Goal: Find specific page/section

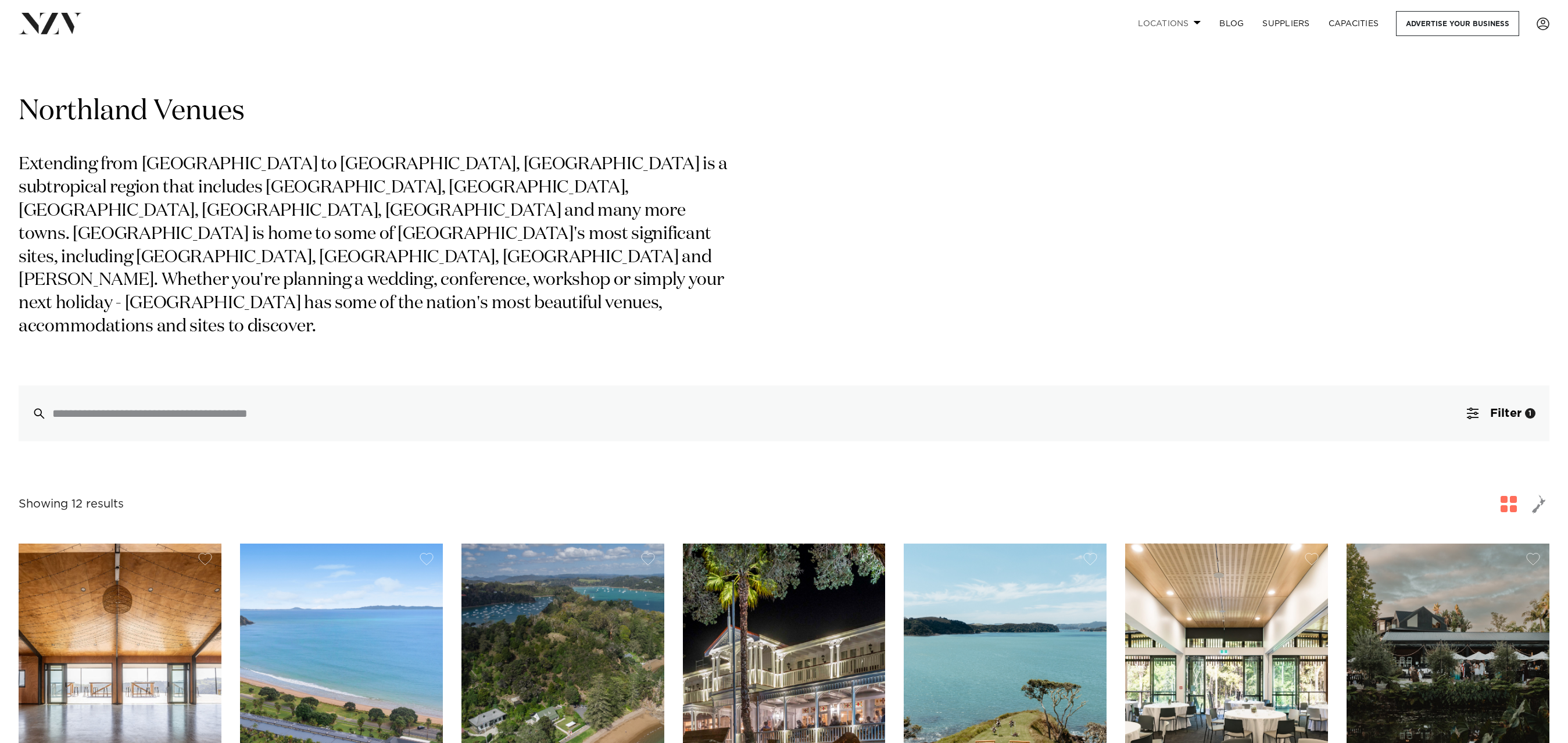
click at [1200, 23] on span at bounding box center [1197, 22] width 7 height 4
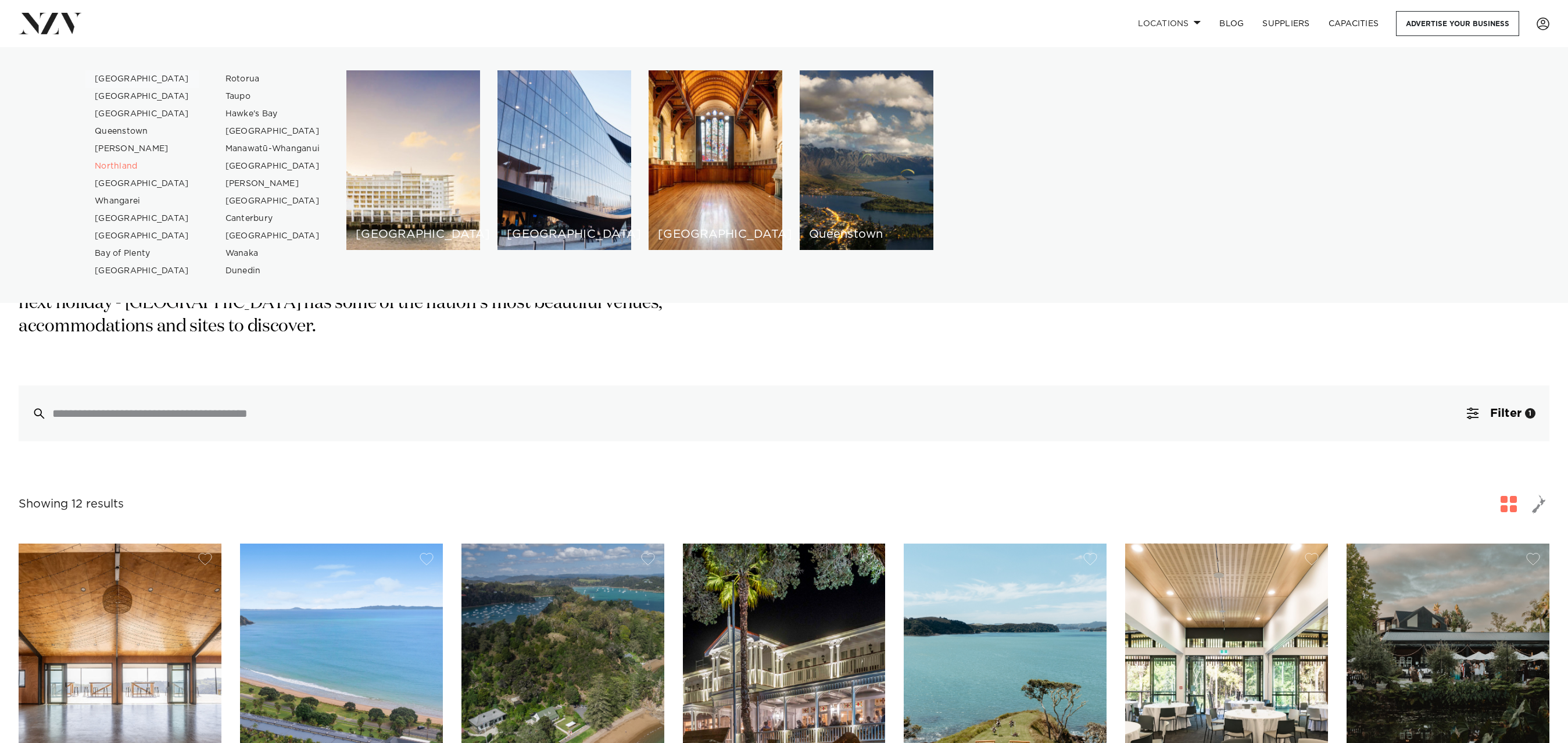
click at [115, 75] on link "[GEOGRAPHIC_DATA]" at bounding box center [142, 79] width 113 height 17
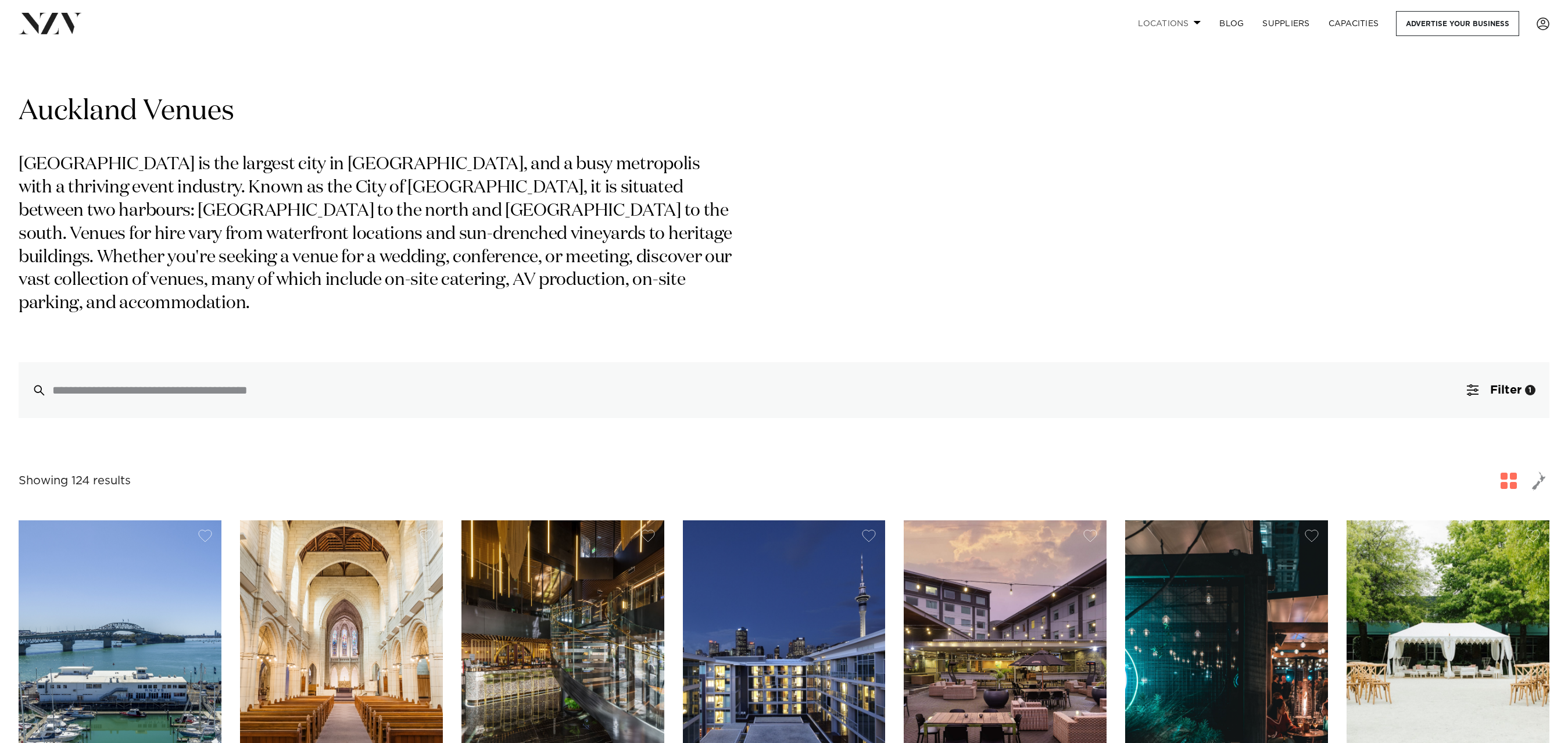
click at [1189, 24] on link "Locations" at bounding box center [1170, 23] width 81 height 25
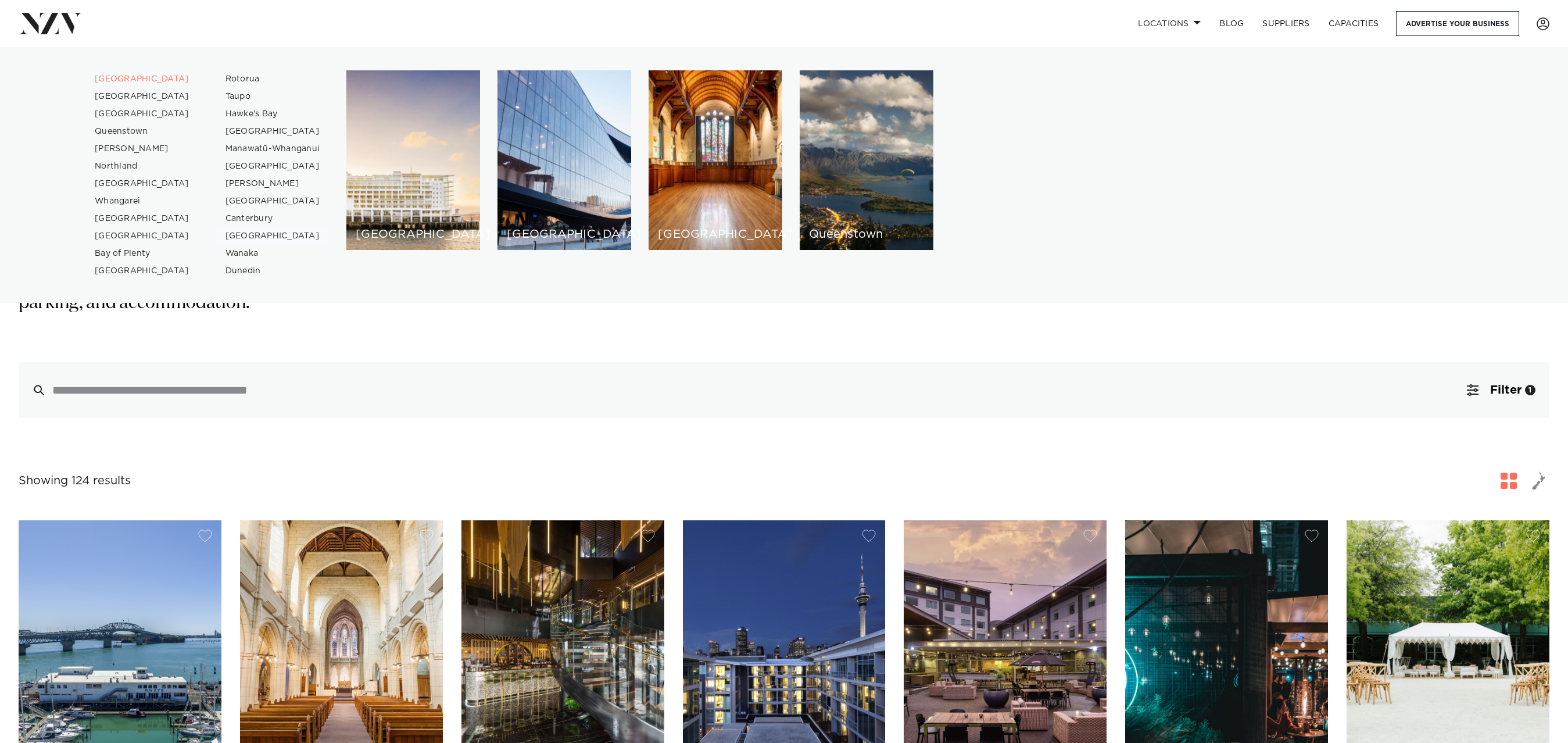
click at [258, 236] on link "[GEOGRAPHIC_DATA]" at bounding box center [273, 236] width 113 height 17
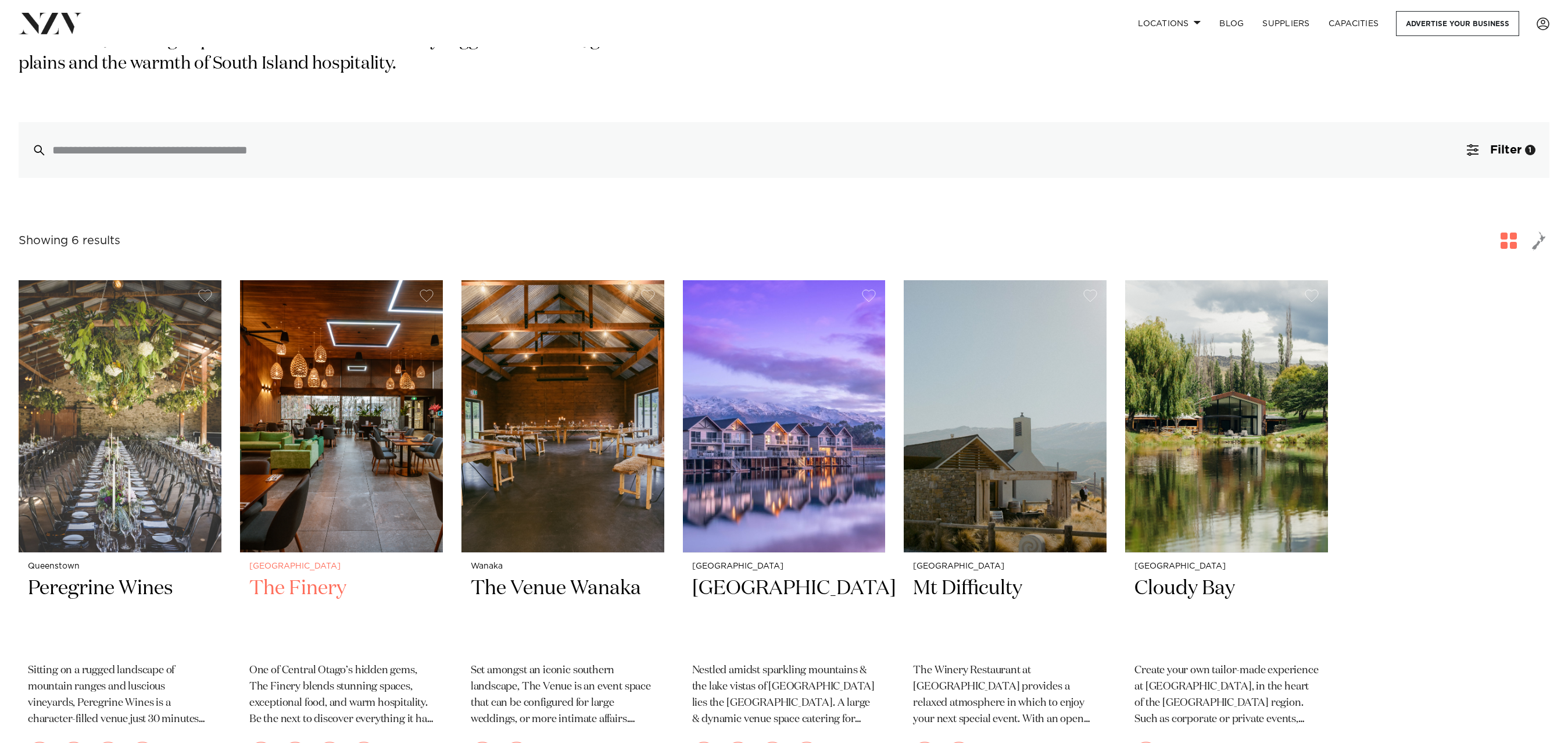
scroll to position [388, 0]
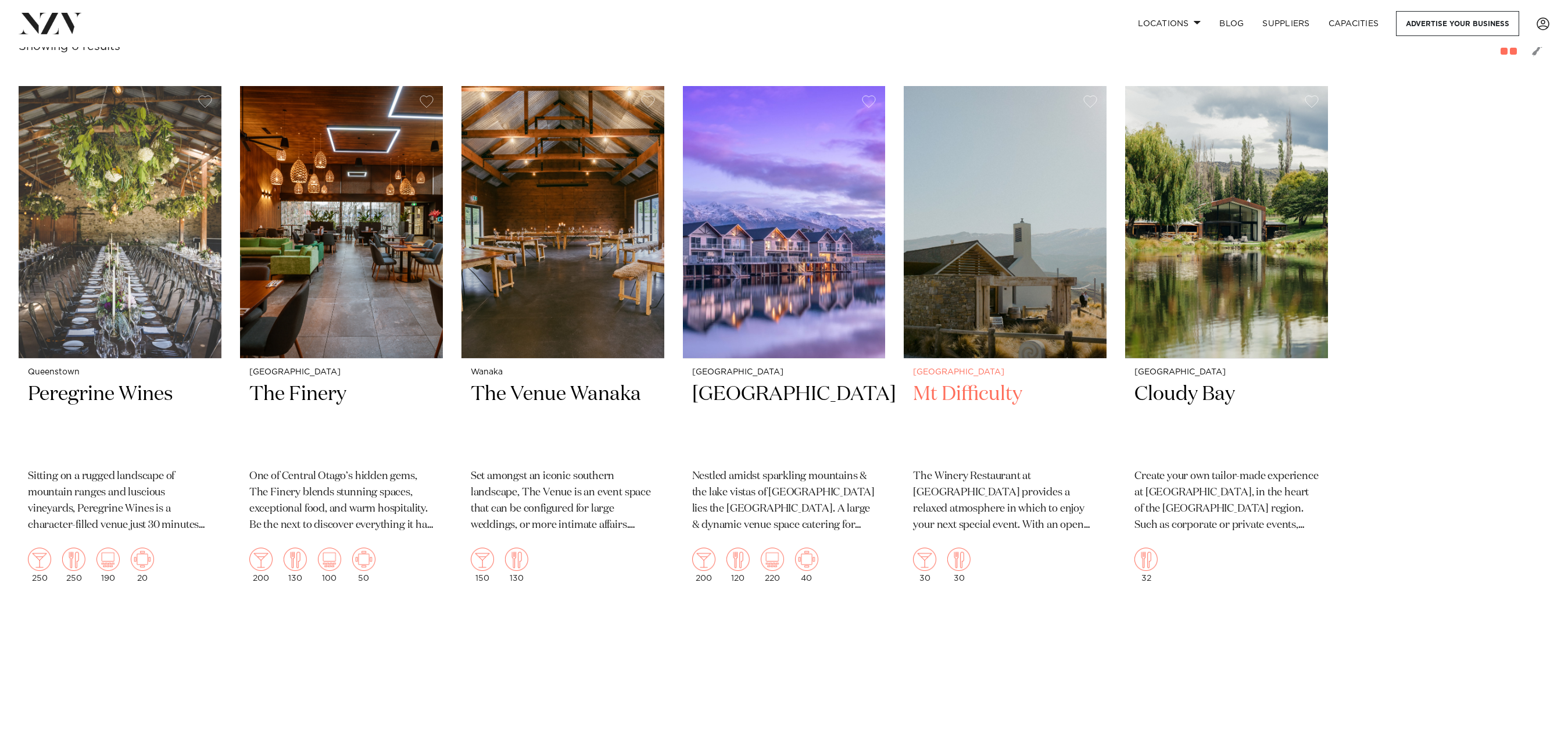
click at [1012, 391] on h2 "Mt Difficulty" at bounding box center [1006, 421] width 184 height 79
click at [1149, 301] on img at bounding box center [1227, 222] width 203 height 272
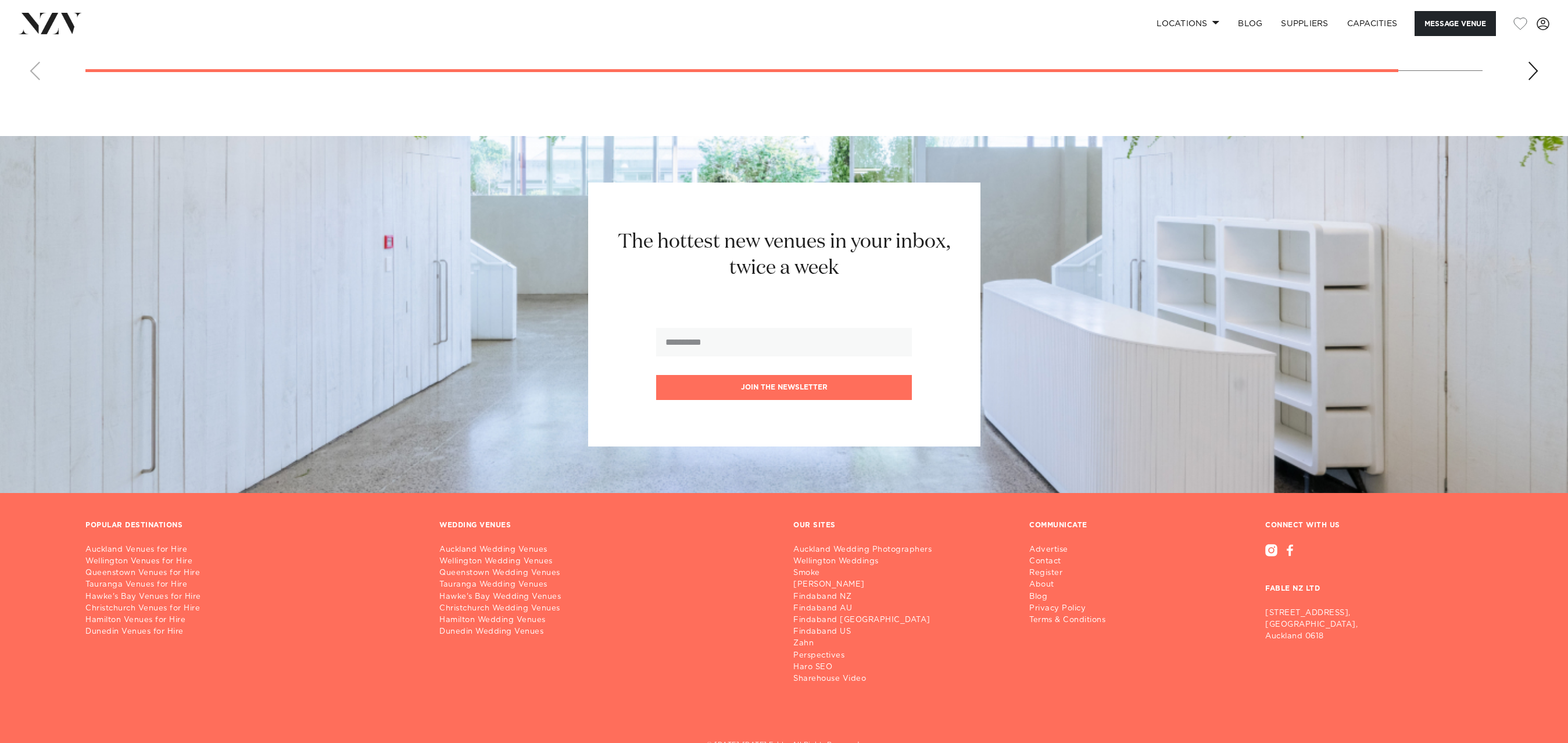
scroll to position [1527, 0]
